Goal: Task Accomplishment & Management: Use online tool/utility

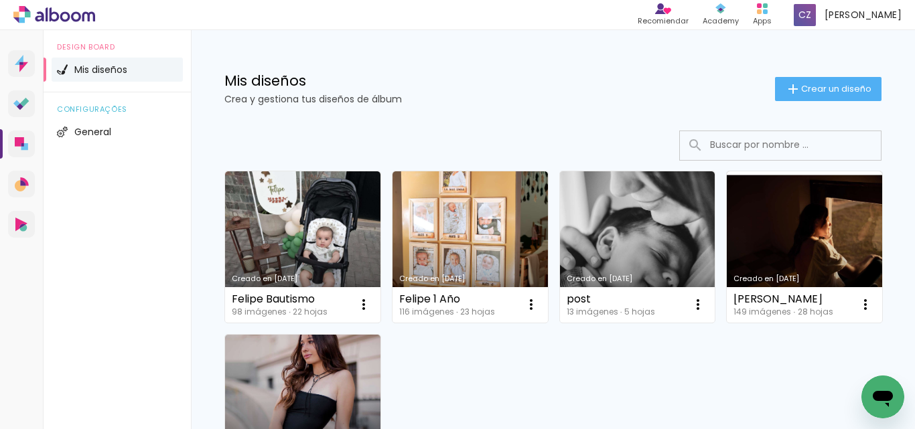
click at [282, 215] on link "Creado en [DATE]" at bounding box center [302, 246] width 155 height 151
